Goal: Contribute content: Add original content to the website for others to see

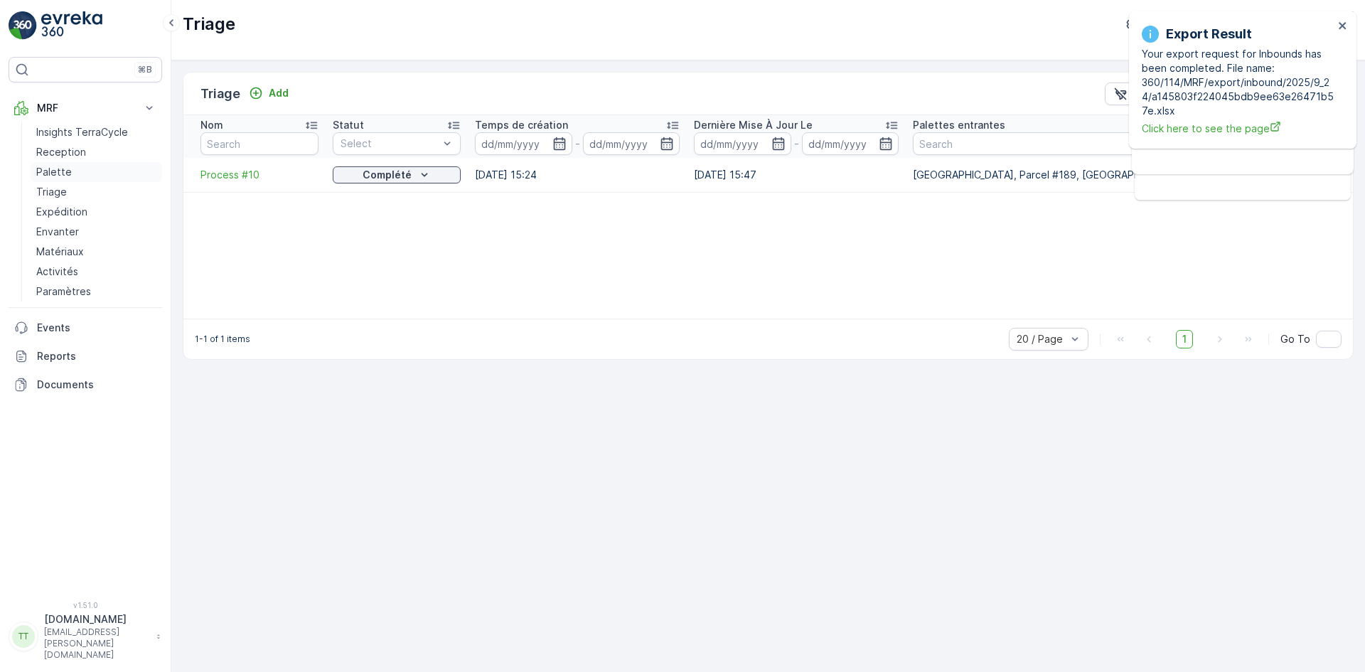
click at [42, 168] on p "Palette" at bounding box center [54, 172] width 36 height 14
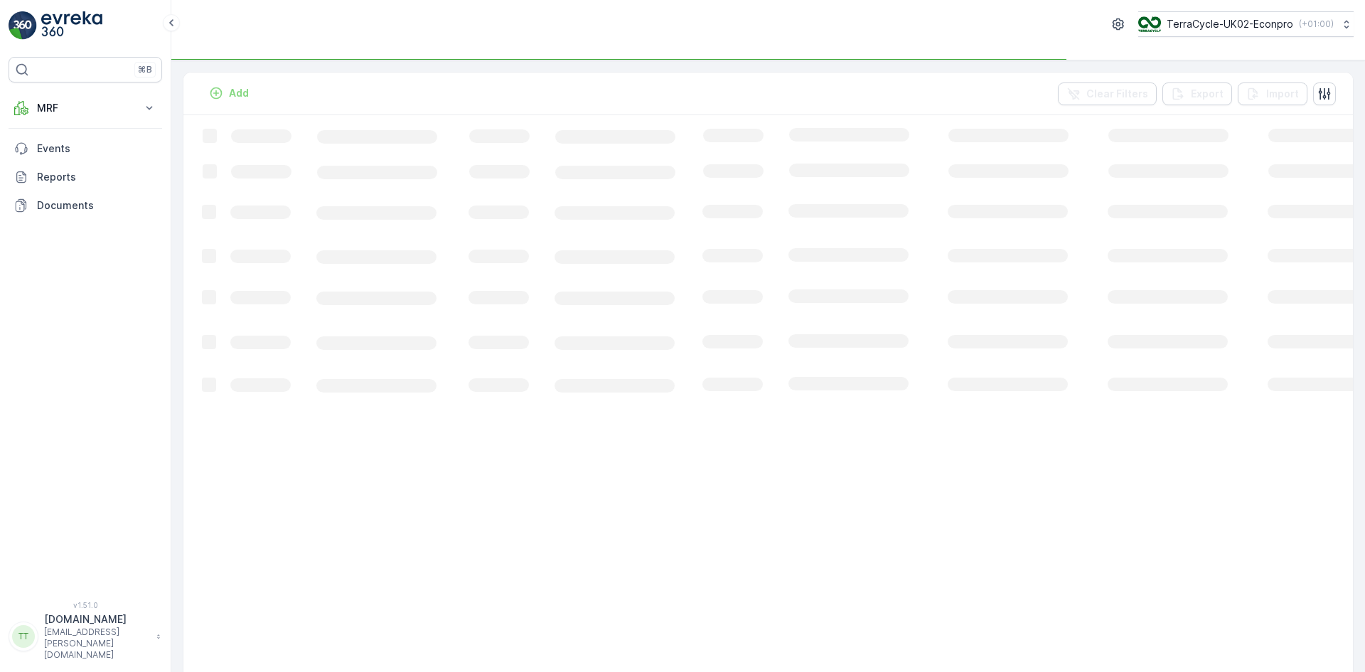
click at [1237, 26] on p "TerraCycle-UK02-Econpro" at bounding box center [1230, 24] width 127 height 14
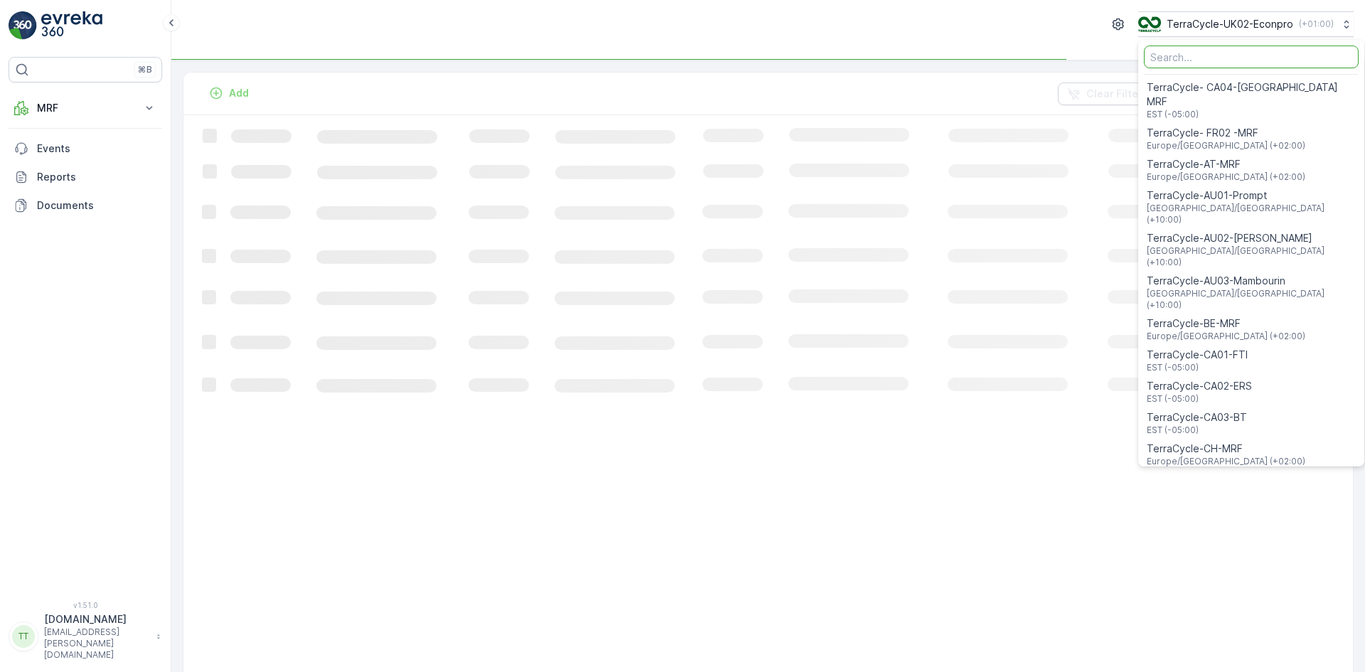
click at [1175, 55] on input "Menu" at bounding box center [1251, 56] width 215 height 23
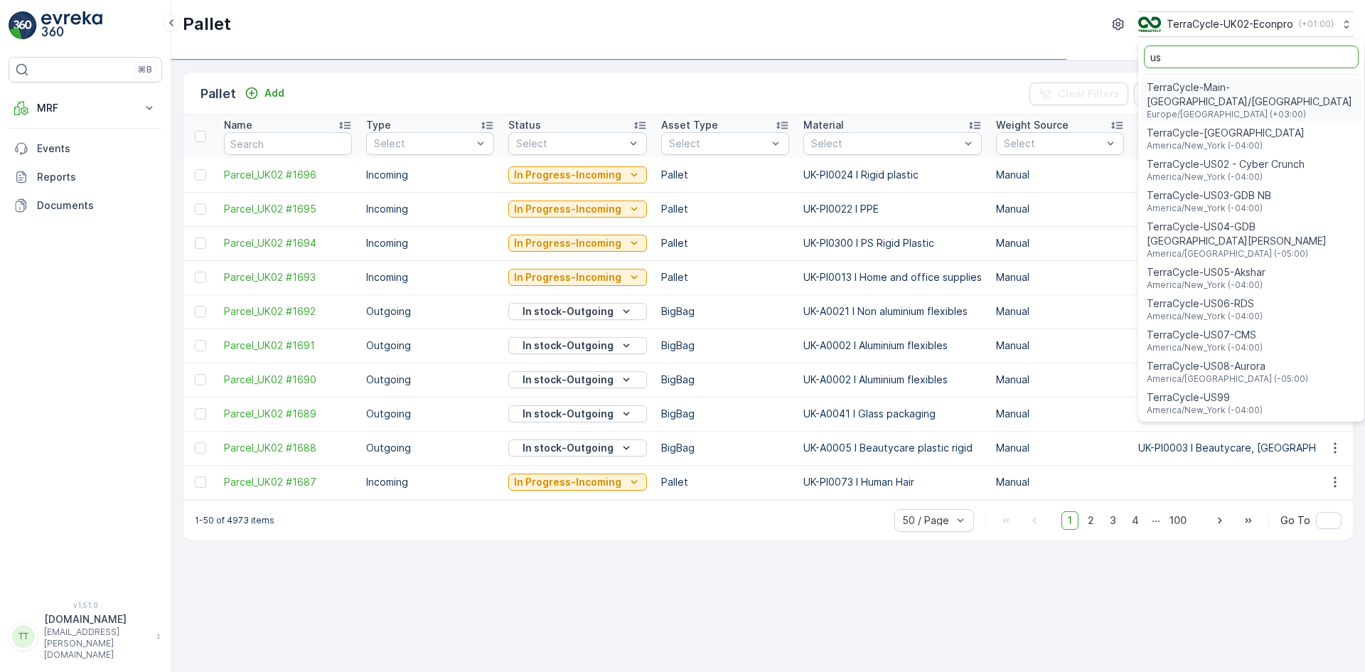
type input "us"
click at [1227, 359] on span "TerraCycle-US08-Aurora" at bounding box center [1227, 366] width 161 height 14
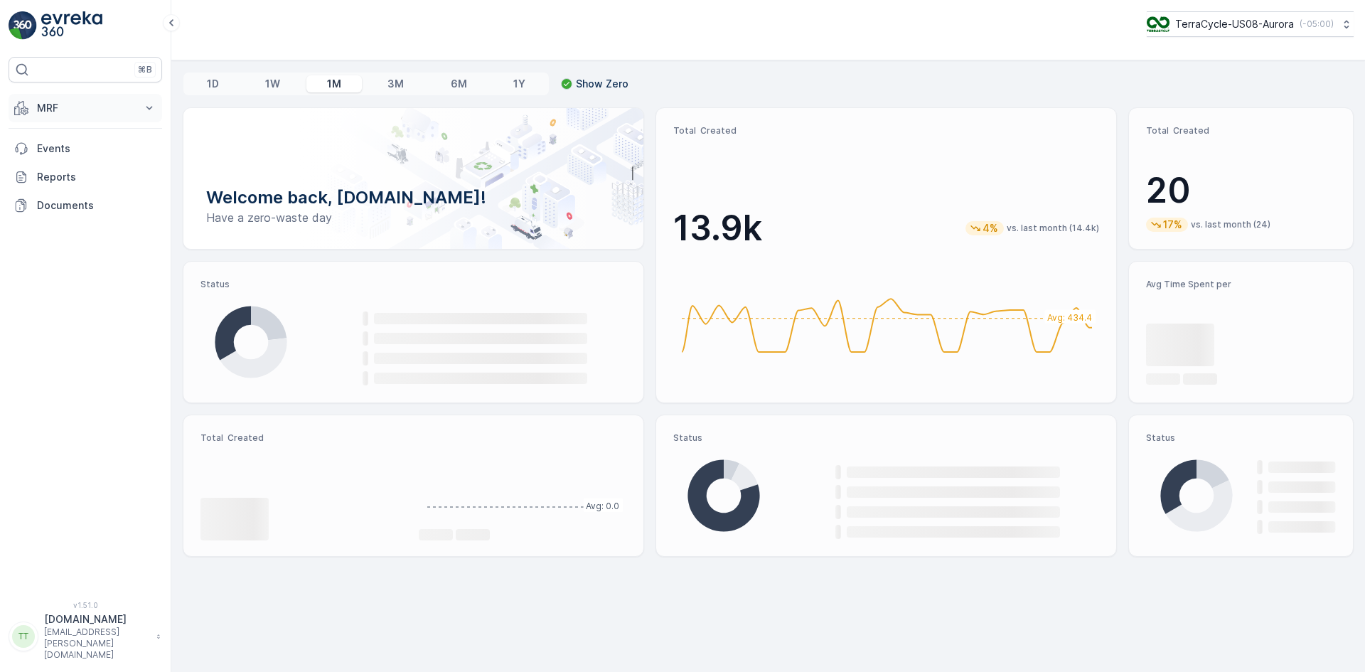
click at [51, 113] on p "MRF" at bounding box center [85, 108] width 97 height 14
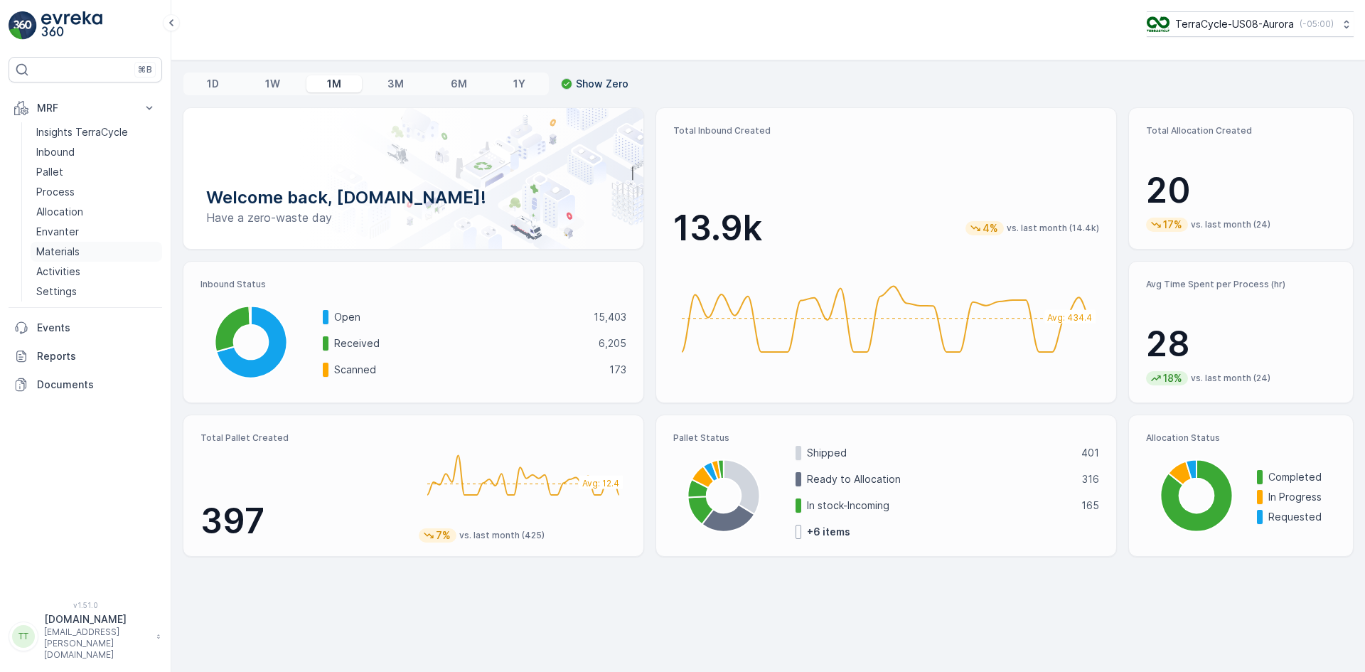
click at [78, 250] on p "Materials" at bounding box center [57, 252] width 43 height 14
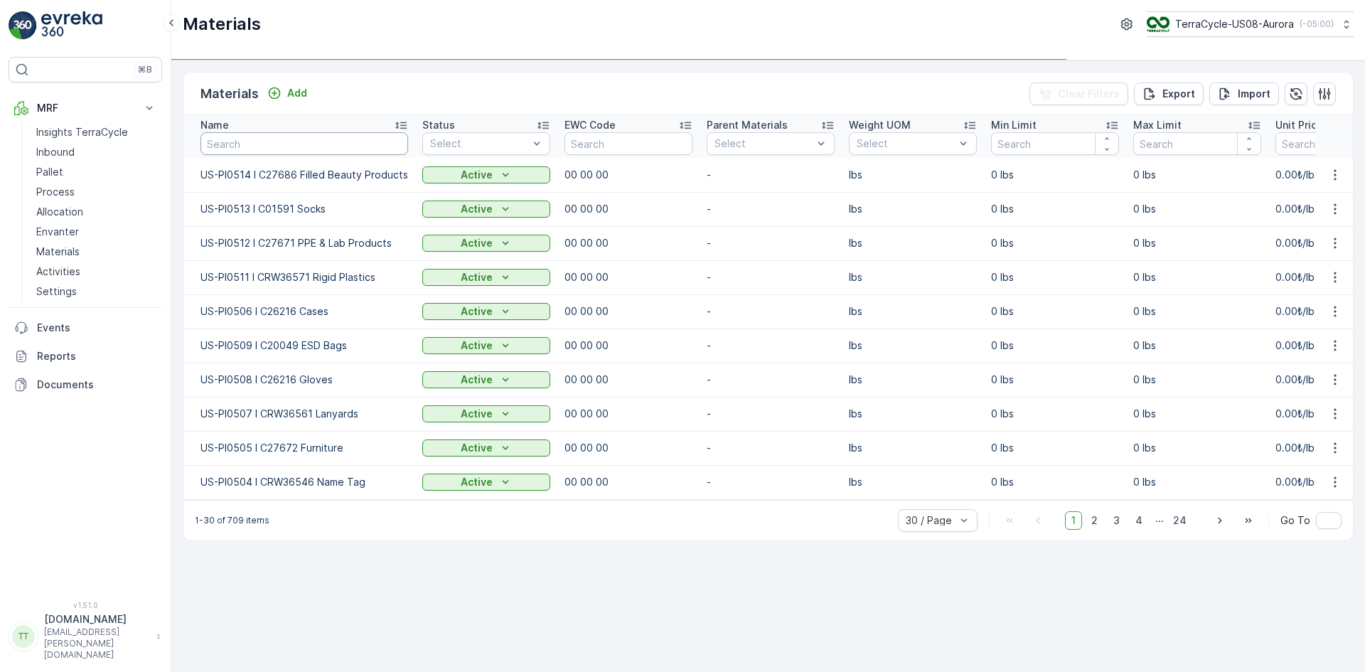
click at [254, 146] on input "text" at bounding box center [304, 143] width 208 height 23
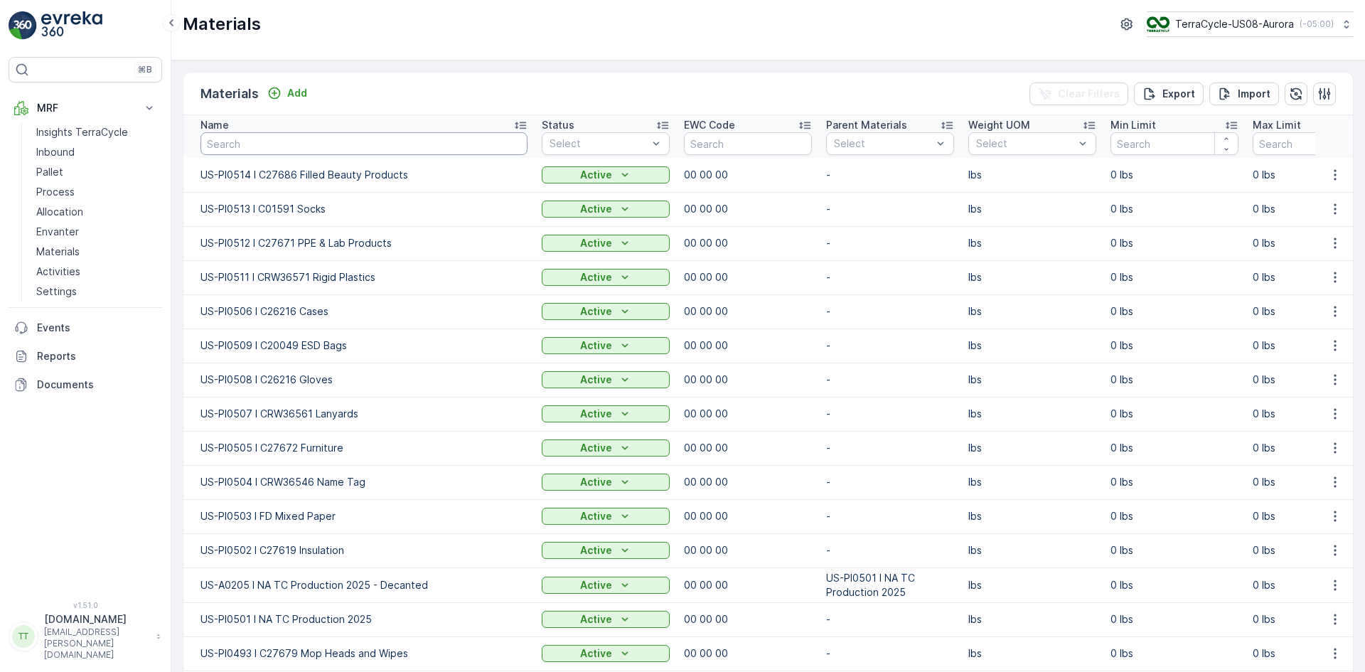
click at [254, 146] on input "text" at bounding box center [363, 143] width 327 height 23
paste input "PI0507"
type input "PI0507"
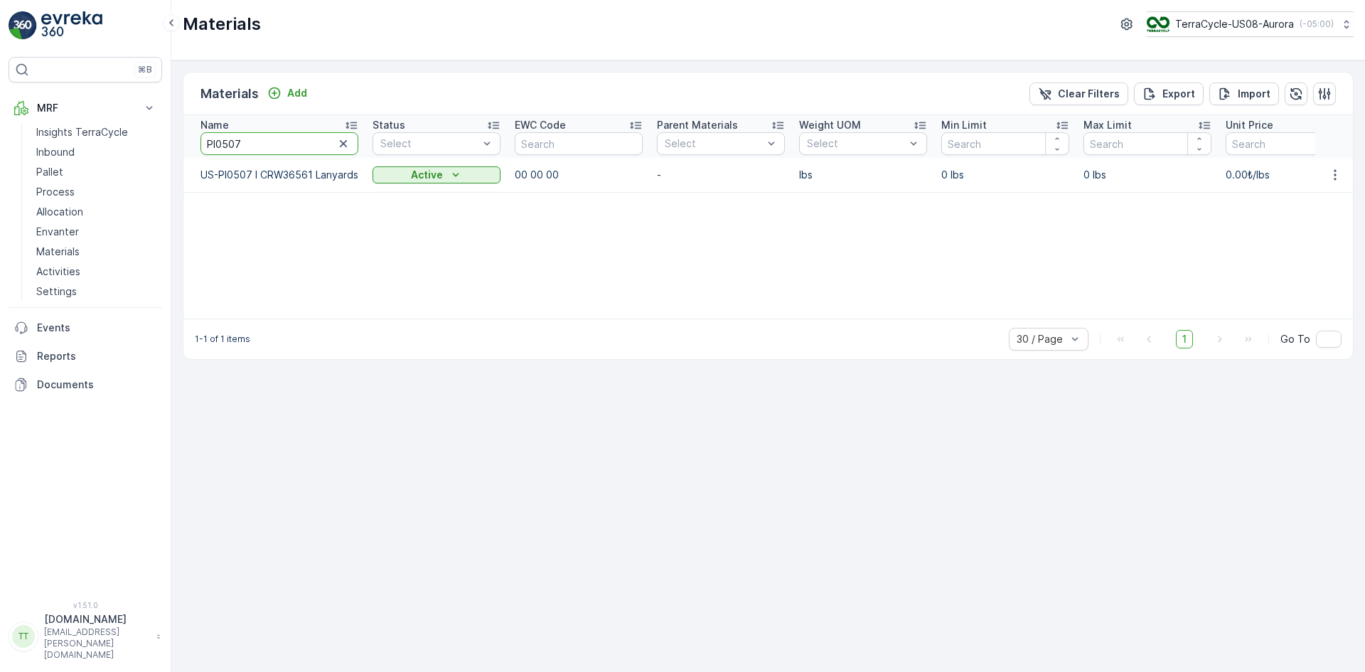
click at [289, 149] on input "PI0507" at bounding box center [279, 143] width 158 height 23
type input "PI"
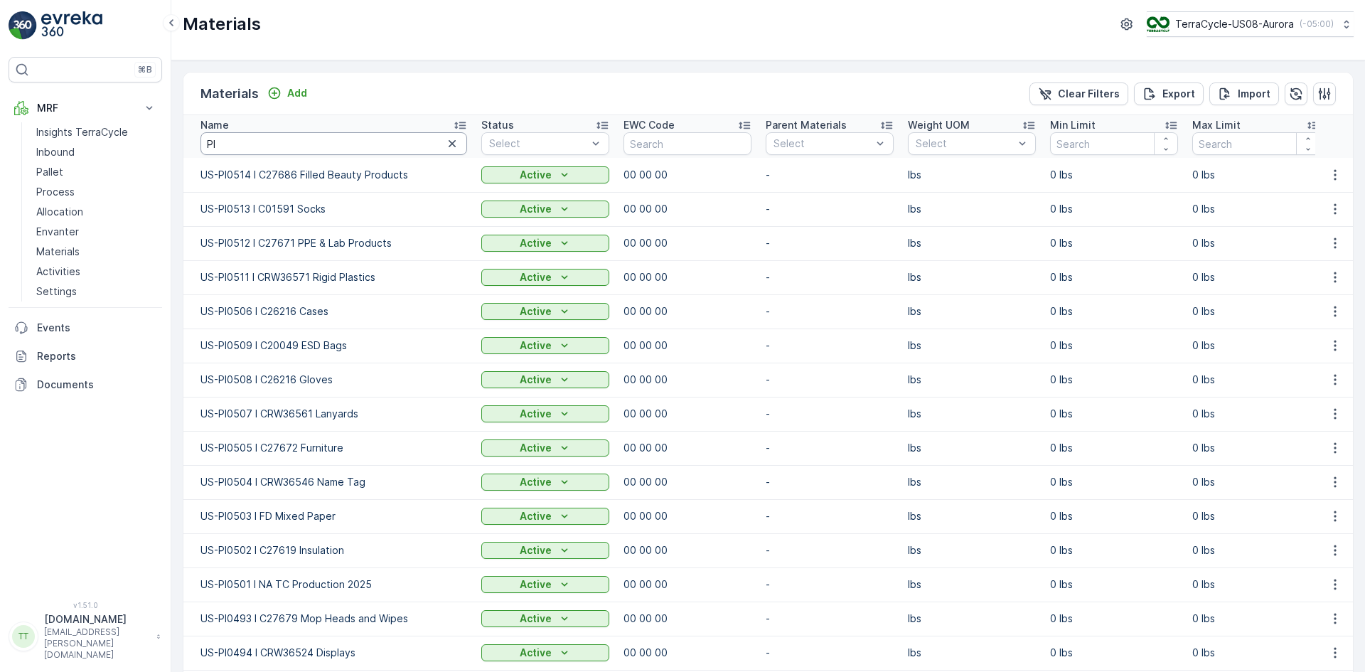
click at [205, 141] on input "PI" at bounding box center [333, 143] width 267 height 23
type input "uPI"
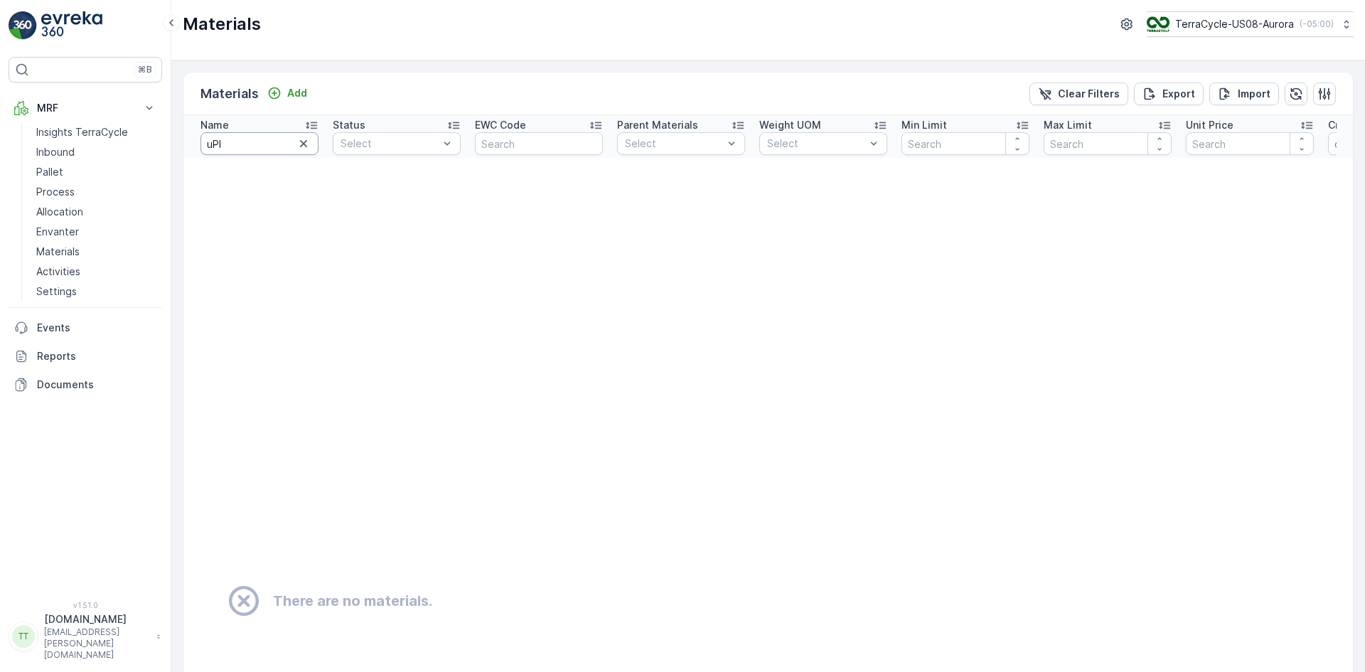
click at [210, 144] on input "uPI" at bounding box center [259, 143] width 118 height 23
type input "us-PI"
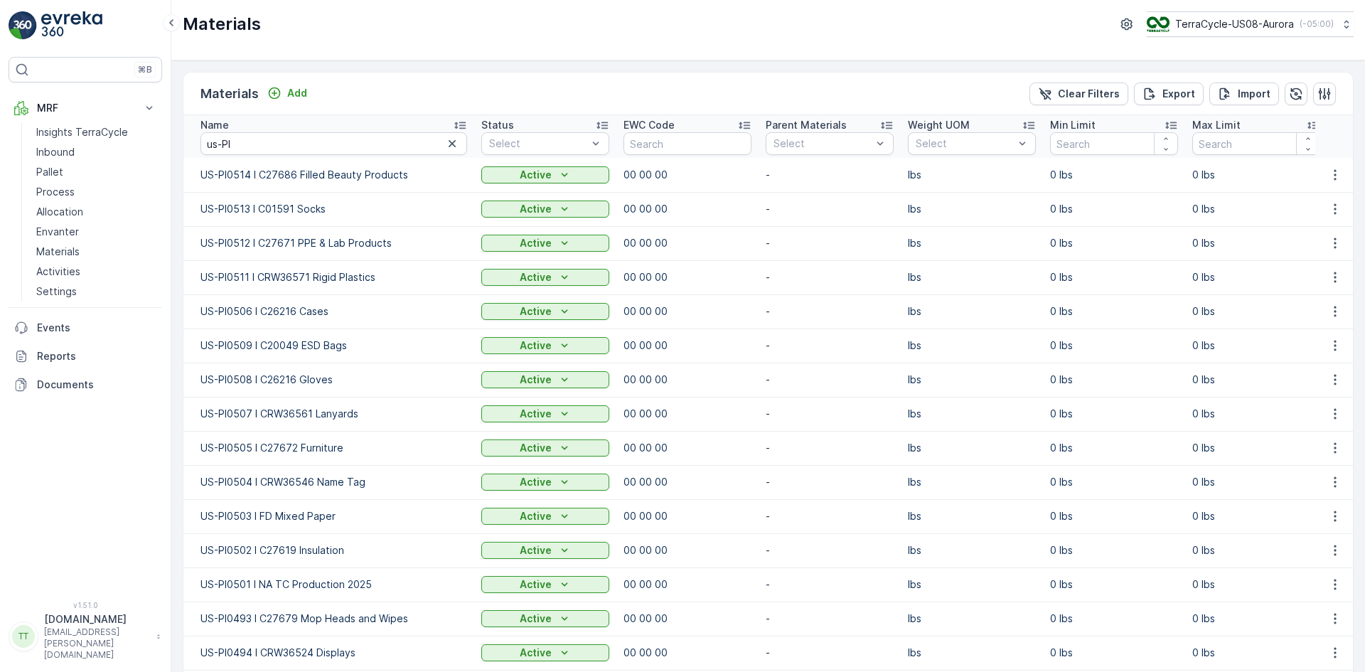
click at [461, 118] on icon at bounding box center [460, 125] width 14 height 14
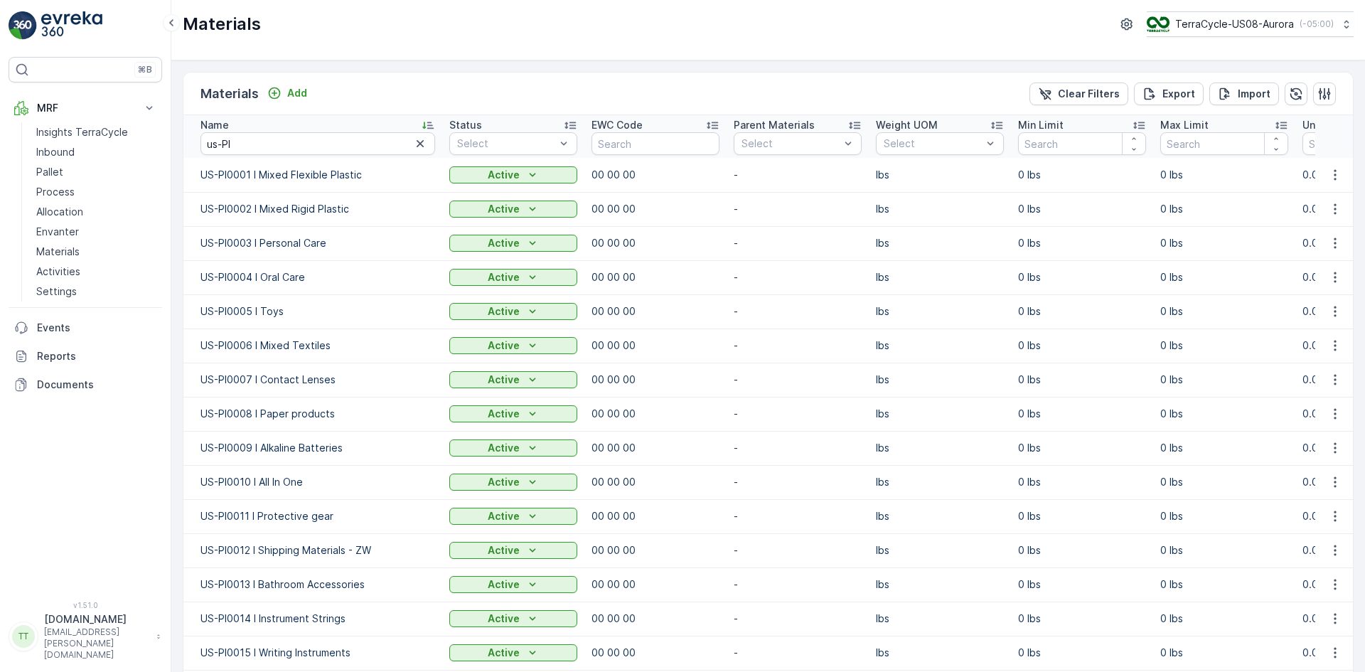
click at [424, 124] on icon at bounding box center [424, 125] width 4 height 7
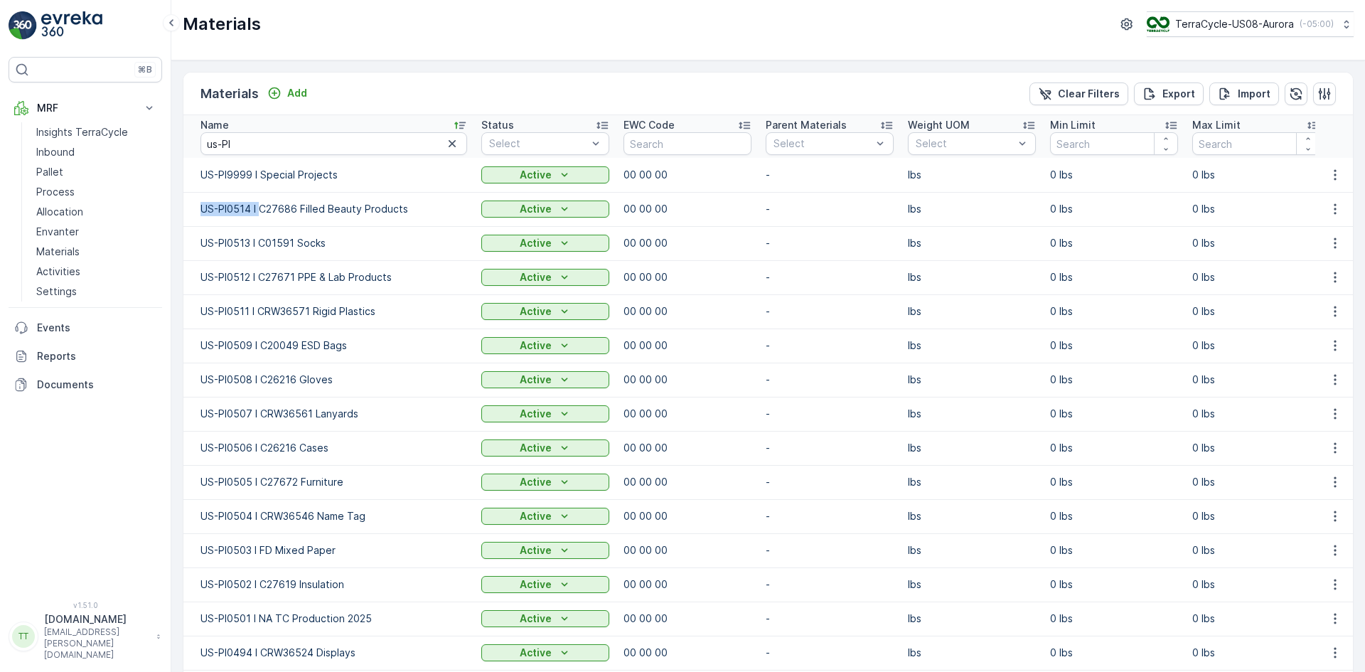
drag, startPoint x: 198, startPoint y: 212, endPoint x: 258, endPoint y: 212, distance: 59.7
click at [258, 212] on td "US-PI0514 I C27686 Filled Beauty Products" at bounding box center [328, 209] width 291 height 34
drag, startPoint x: 195, startPoint y: 411, endPoint x: 360, endPoint y: 416, distance: 165.0
click at [360, 416] on td "US-PI0507 I CRW36561 Lanyards" at bounding box center [328, 414] width 291 height 34
copy p "US-PI0507 I CRW36561 Lanyards"
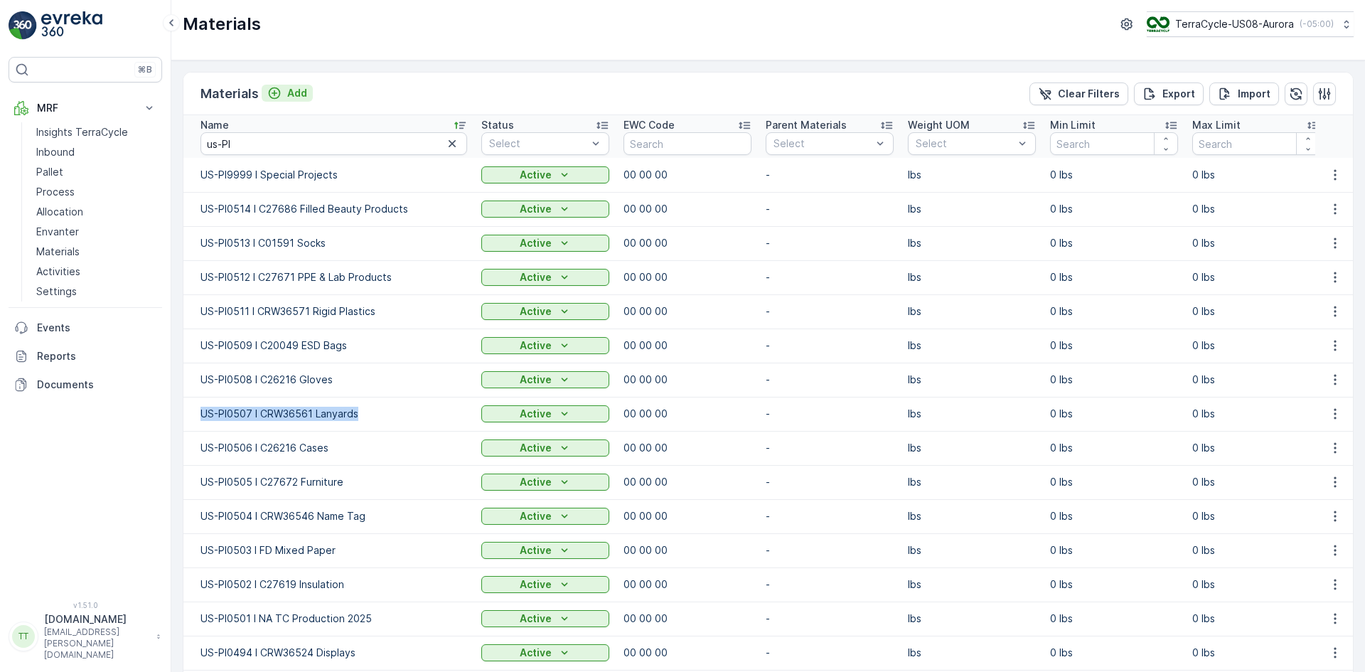
click at [283, 95] on div "Add" at bounding box center [287, 93] width 40 height 14
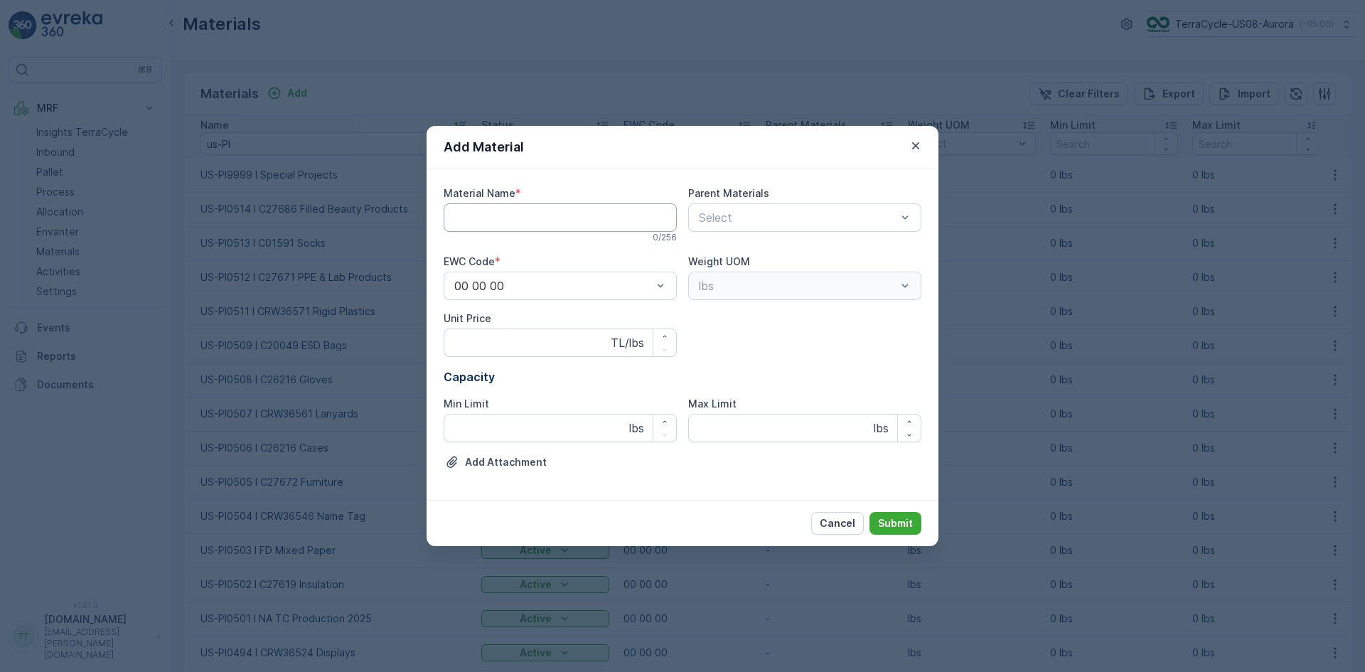
click at [508, 223] on Name "Material Name" at bounding box center [560, 217] width 233 height 28
paste Name "US-PI0507 I CRW36561 Lanyards"
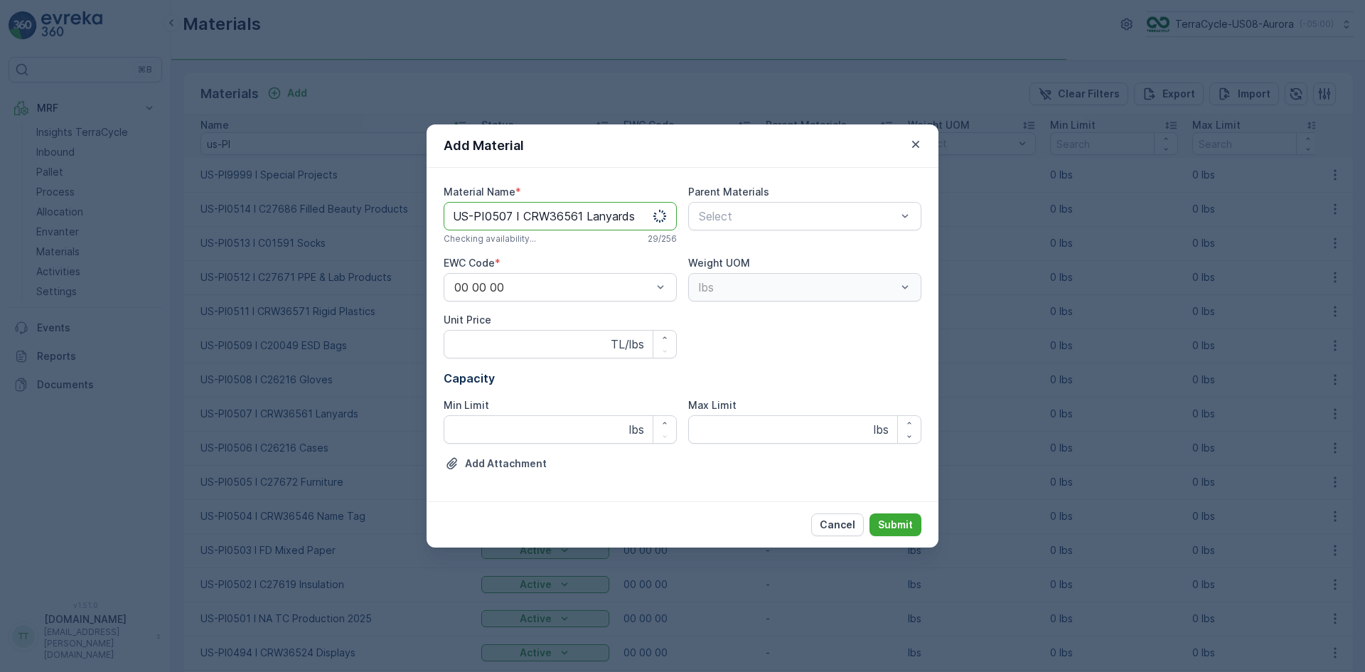
click at [510, 220] on Name "US-PI0507 I CRW36561 Lanyards" at bounding box center [560, 216] width 233 height 28
drag, startPoint x: 584, startPoint y: 220, endPoint x: 690, endPoint y: 220, distance: 105.9
click at [690, 220] on div "Material Name * US-PI0515 I CRW36561 Lanyards This name is available 29 / 256 P…" at bounding box center [683, 334] width 478 height 299
paste Name "static clings and decal"
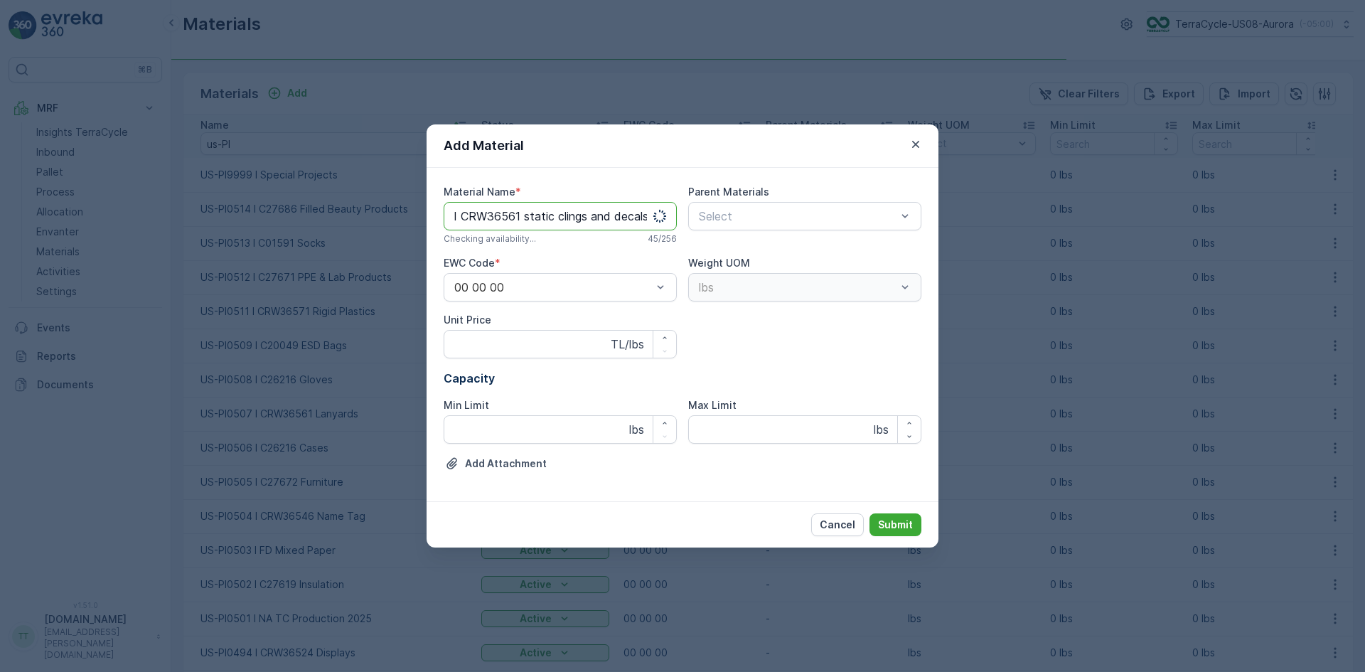
click at [617, 215] on Name "US-PI0515 I CRW36561 static clings and decals" at bounding box center [560, 216] width 233 height 28
click at [565, 215] on Name "US-PI0515 I CRW36561 static clings and Decals" at bounding box center [560, 216] width 233 height 28
click at [531, 215] on Name "US-PI0515 I CRW36561 static Vlings and Decals" at bounding box center [560, 216] width 233 height 28
click at [545, 219] on Name "US-PI0515 I CRW36561 Static Vlings and Decals" at bounding box center [560, 216] width 233 height 28
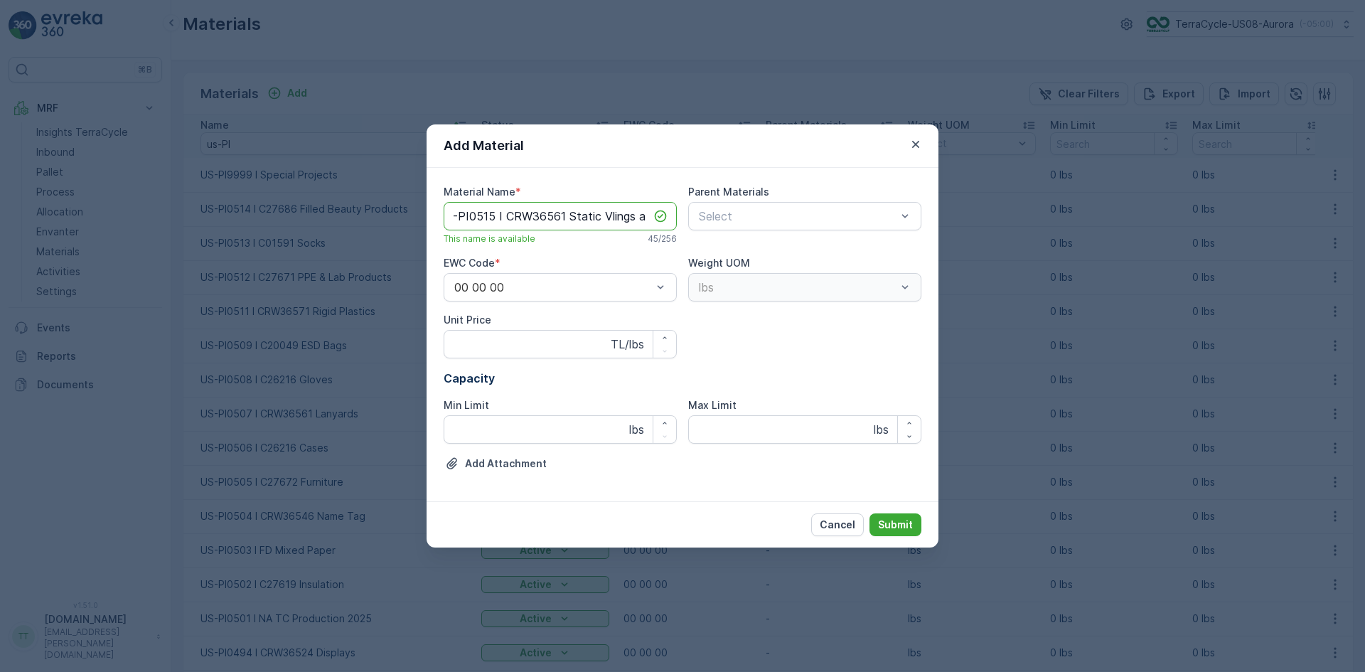
scroll to position [0, 0]
type Name "US-PI0515 I CRW36561 Static Vlings and Decals"
click at [897, 525] on p "Submit" at bounding box center [895, 525] width 35 height 14
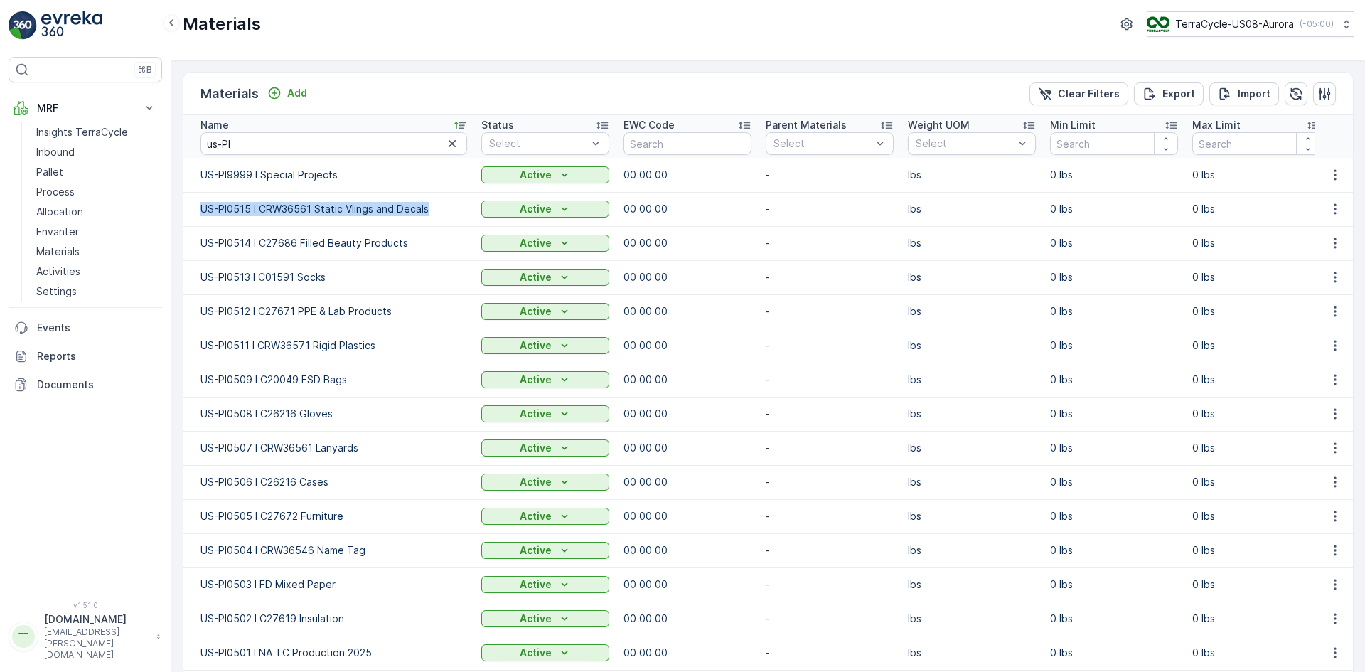
drag, startPoint x: 198, startPoint y: 210, endPoint x: 427, endPoint y: 214, distance: 229.0
click at [427, 214] on td "US-PI0515 I CRW36561 Static Vlings and Decals" at bounding box center [328, 209] width 291 height 34
copy p "US-PI0515 I CRW36561 Static Vlings and Decals"
click at [307, 197] on td "US-PI0515 I CRW36561 Static Vlings and Decals" at bounding box center [328, 209] width 291 height 34
drag, startPoint x: 261, startPoint y: 208, endPoint x: 436, endPoint y: 205, distance: 175.6
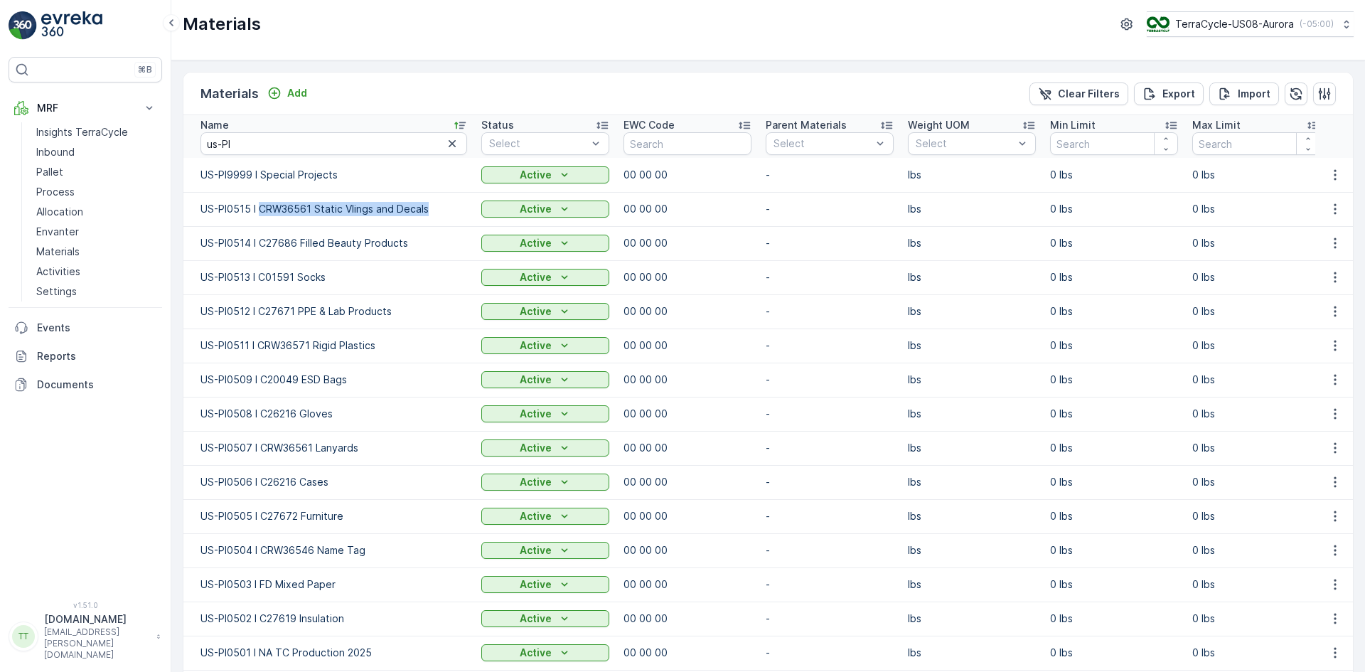
click at [436, 205] on p "US-PI0515 I CRW36561 Static Vlings and Decals" at bounding box center [333, 209] width 267 height 14
copy p "CRW36561 Static Vlings and Decals"
drag, startPoint x: 199, startPoint y: 207, endPoint x: 428, endPoint y: 200, distance: 229.0
click at [428, 200] on td "US-PI0515 I CRW36561 Static Vlings and Decals" at bounding box center [328, 209] width 291 height 34
copy p "US-PI0515 I CRW36561 Static Vlings and Decals"
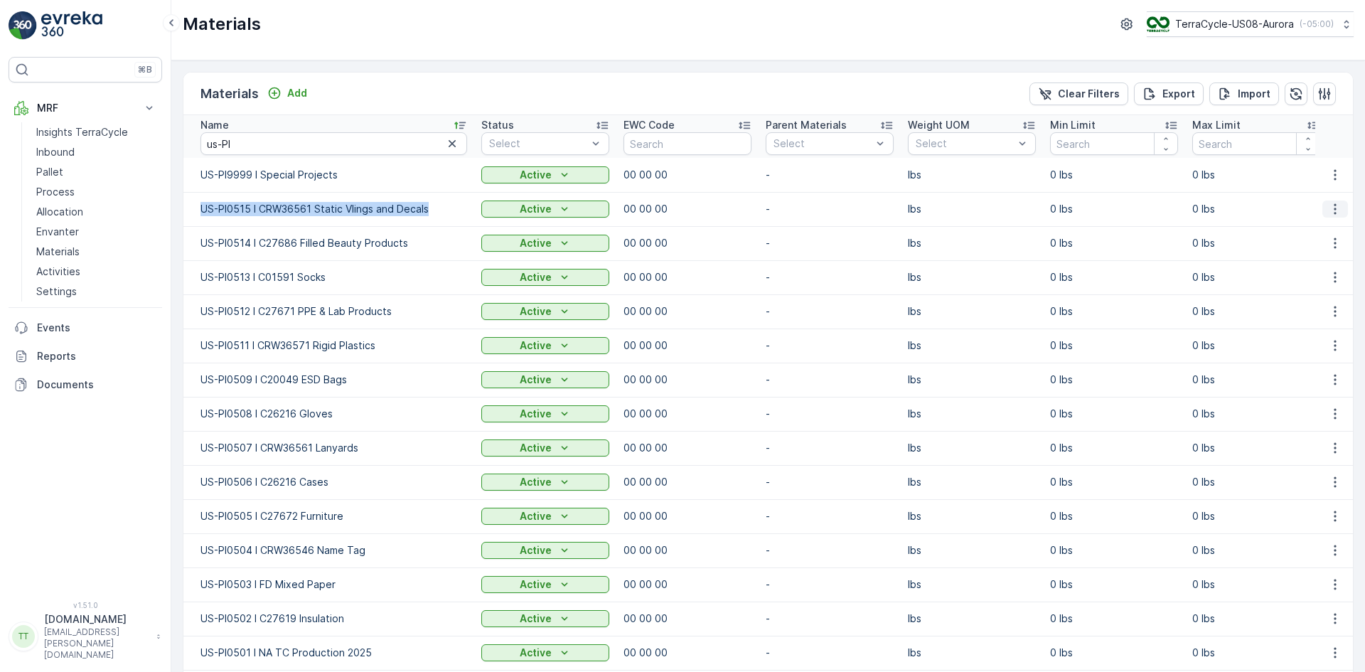
click at [1334, 209] on icon "button" at bounding box center [1335, 209] width 2 height 11
click at [1290, 224] on span "Edit Material" at bounding box center [1286, 230] width 60 height 14
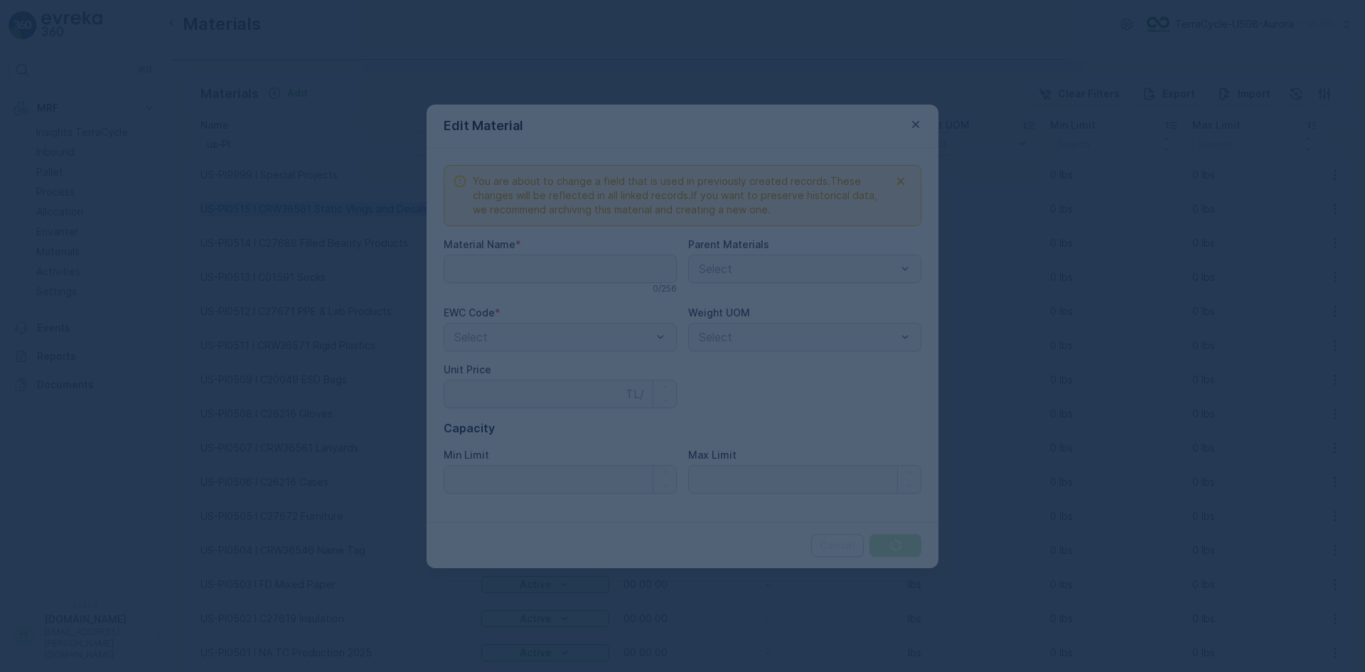
type Name "US-PI0515 I CRW36561 Static Vlings and Decals"
type Price "0"
type Limit "0"
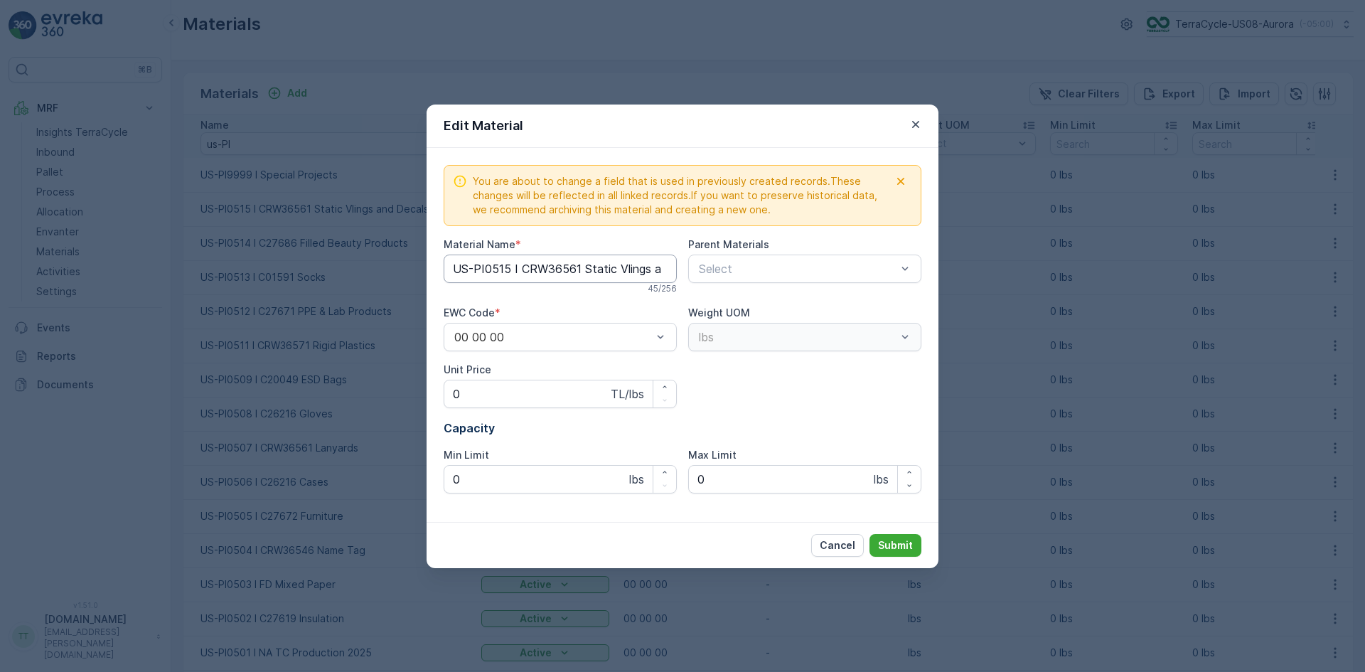
click at [621, 271] on Name "US-PI0515 I CRW36561 Static Vlings and Decals" at bounding box center [560, 269] width 233 height 28
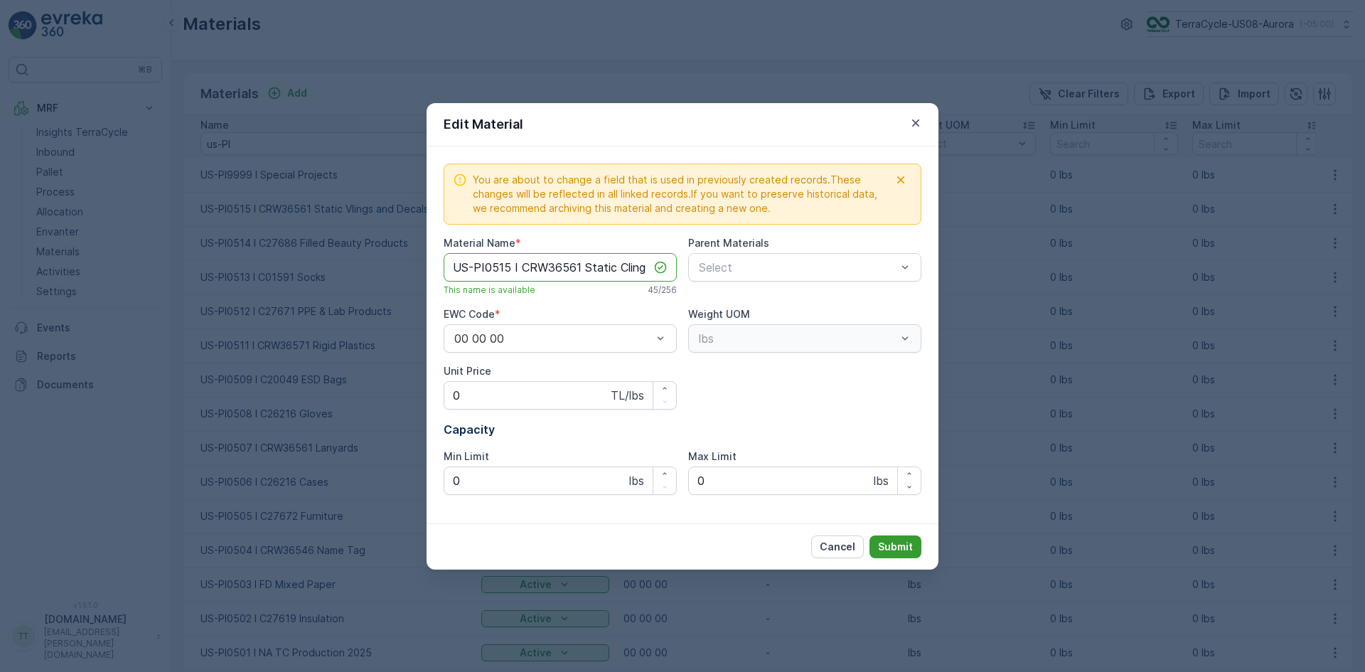
type Name "US-PI0515 I CRW36561 Static Clings and Decals"
click at [893, 545] on p "Submit" at bounding box center [895, 547] width 35 height 14
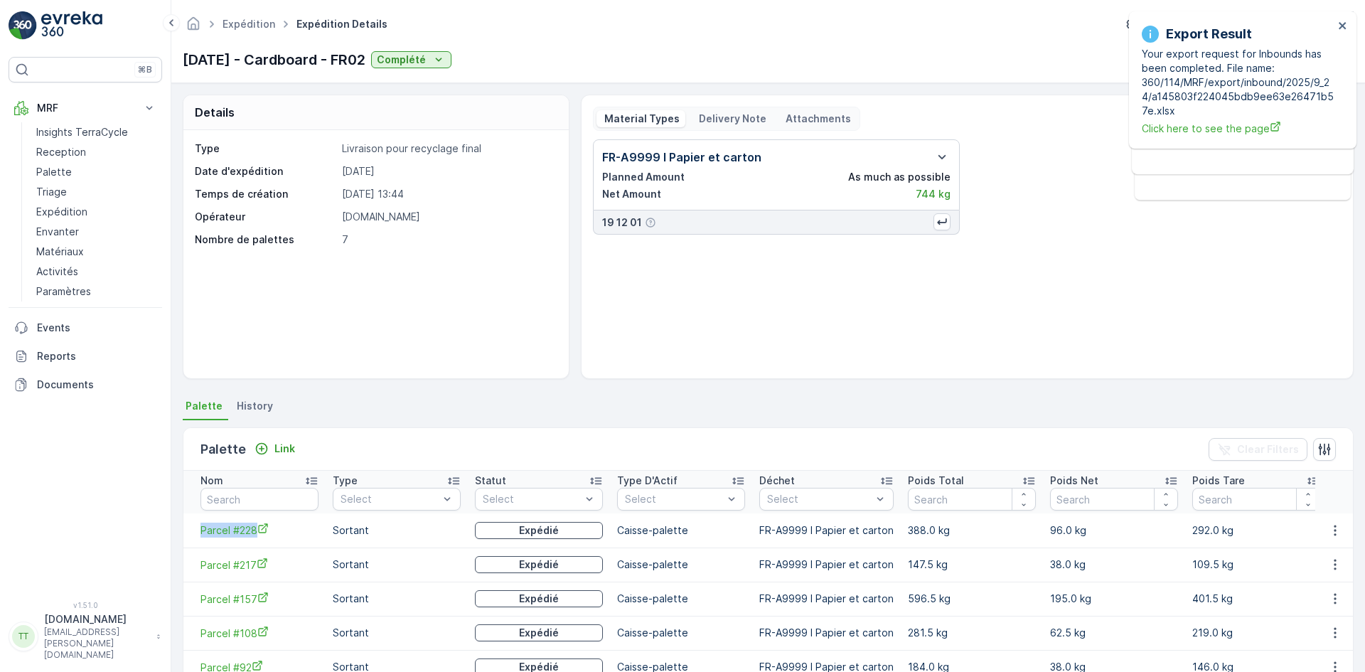
scroll to position [146, 0]
